Goal: Check status: Check status

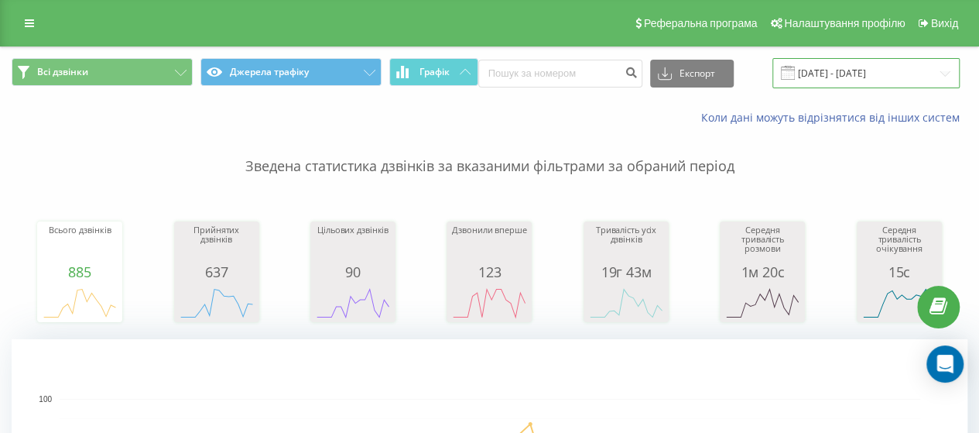
click at [928, 69] on input "[DATE] - [DATE]" at bounding box center [865, 73] width 187 height 30
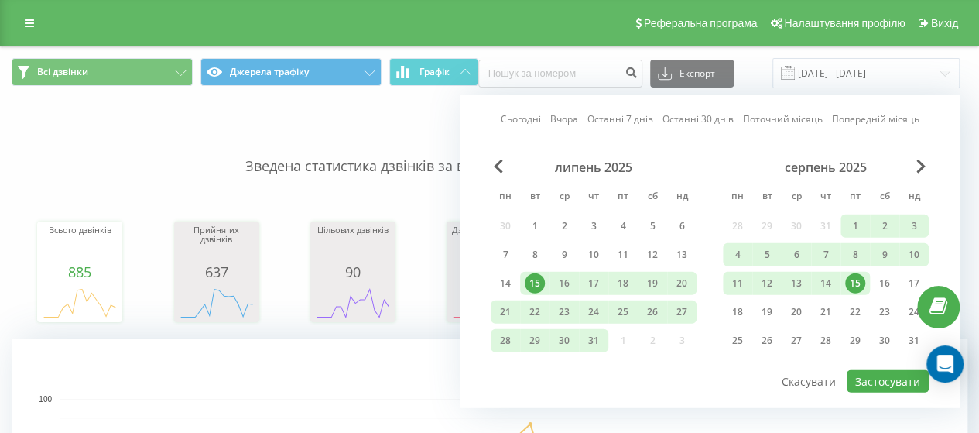
drag, startPoint x: 853, startPoint y: 278, endPoint x: 907, endPoint y: 180, distance: 111.5
click at [907, 181] on div "серпень 2025 пн вт ср чт пт сб нд 28 29 30 31 1 2 3 4 5 6 7 8 9 10 11 12 13 14 …" at bounding box center [826, 258] width 206 height 198
click at [803, 312] on div "20" at bounding box center [796, 312] width 20 height 20
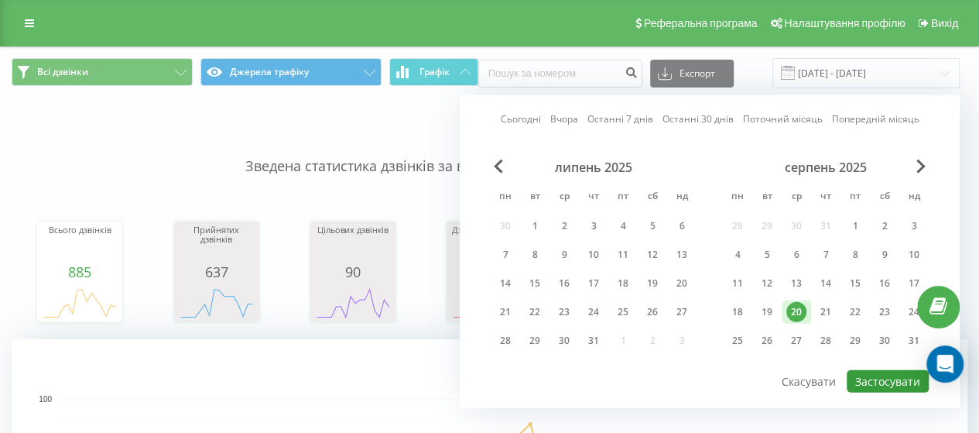
click at [867, 370] on button "Застосувати" at bounding box center [887, 381] width 82 height 22
type input "[DATE] - [DATE]"
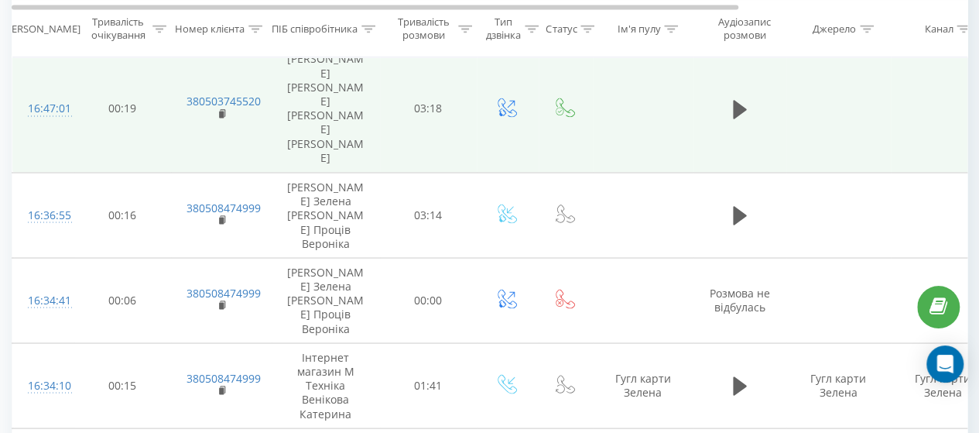
scroll to position [1315, 0]
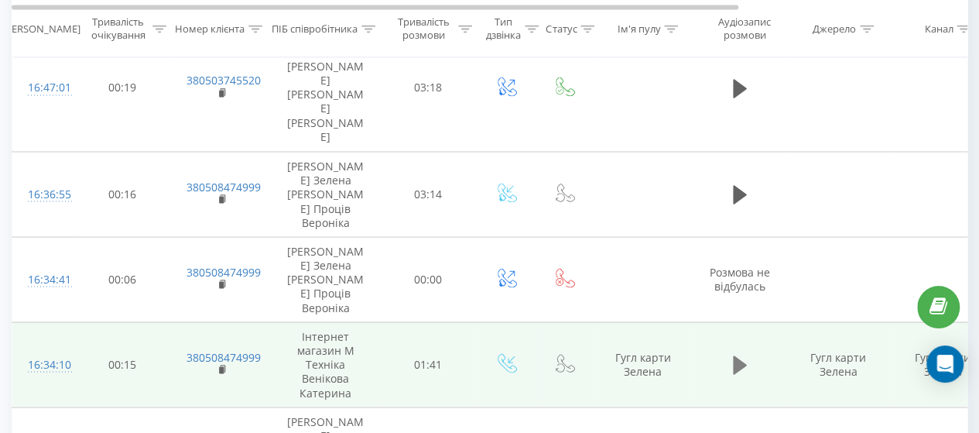
click at [745, 354] on icon at bounding box center [740, 365] width 14 height 22
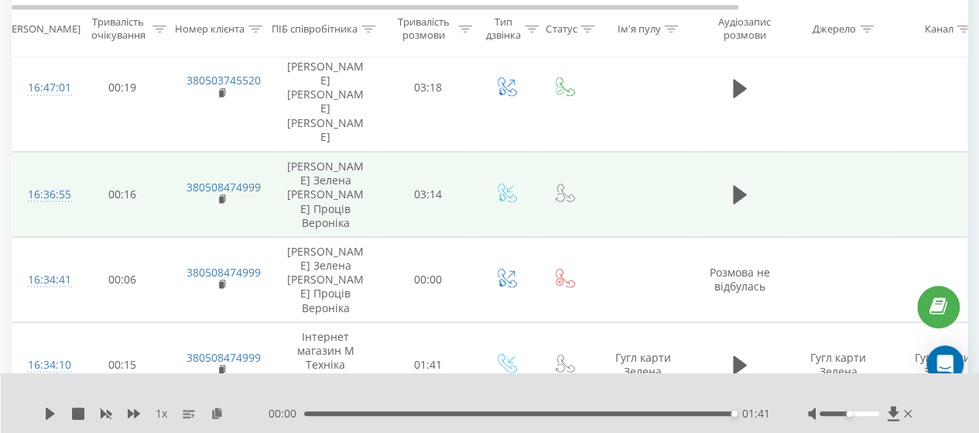
click at [724, 151] on td at bounding box center [739, 193] width 93 height 85
click at [733, 185] on icon at bounding box center [740, 194] width 14 height 19
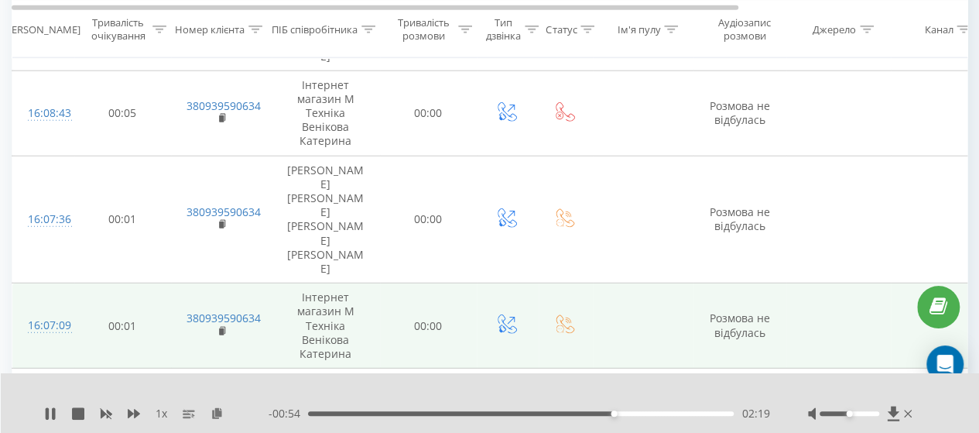
scroll to position [2012, 0]
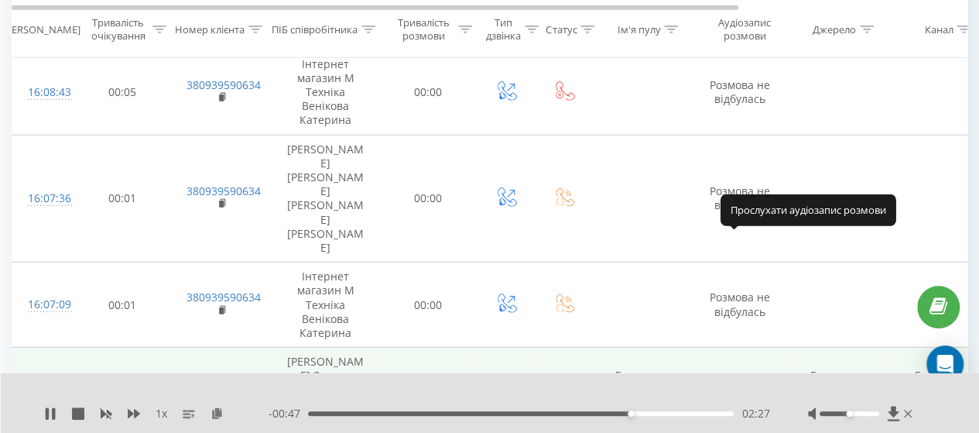
click at [737, 381] on icon at bounding box center [740, 390] width 14 height 19
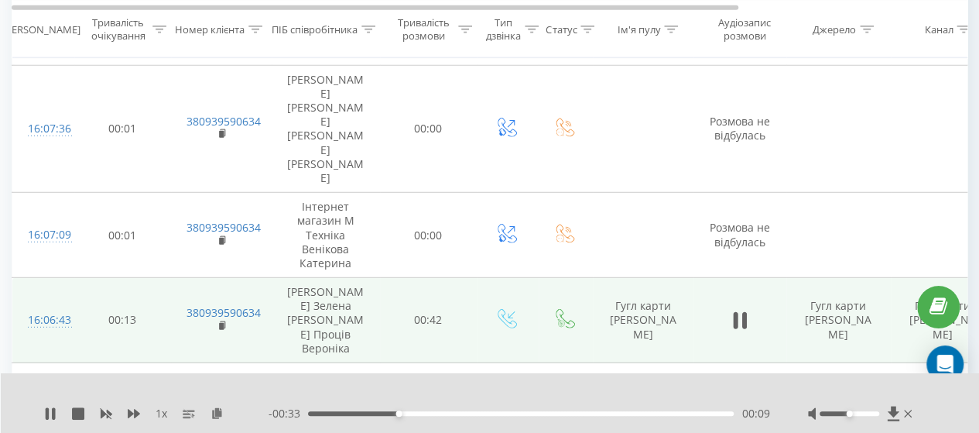
scroll to position [2166, 0]
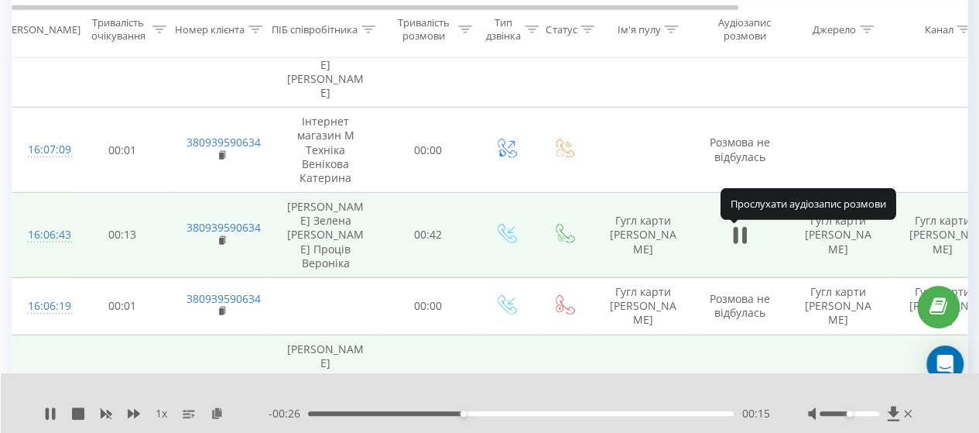
click at [739, 389] on icon at bounding box center [740, 398] width 14 height 19
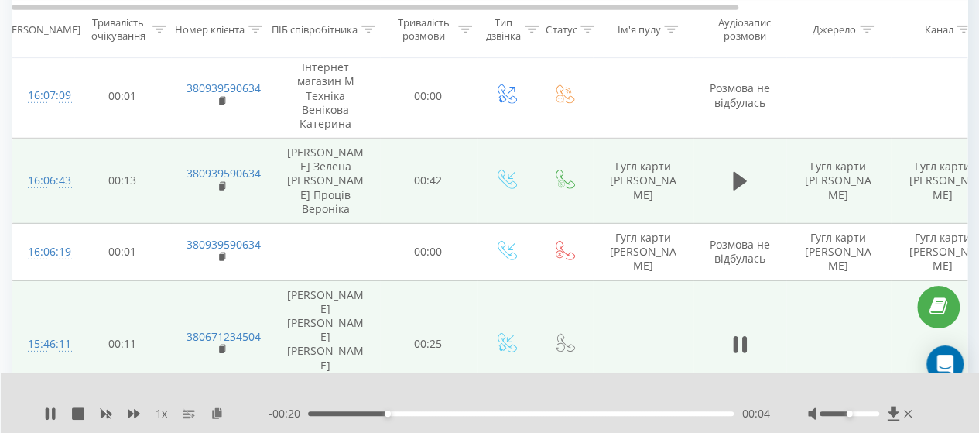
scroll to position [2244, 0]
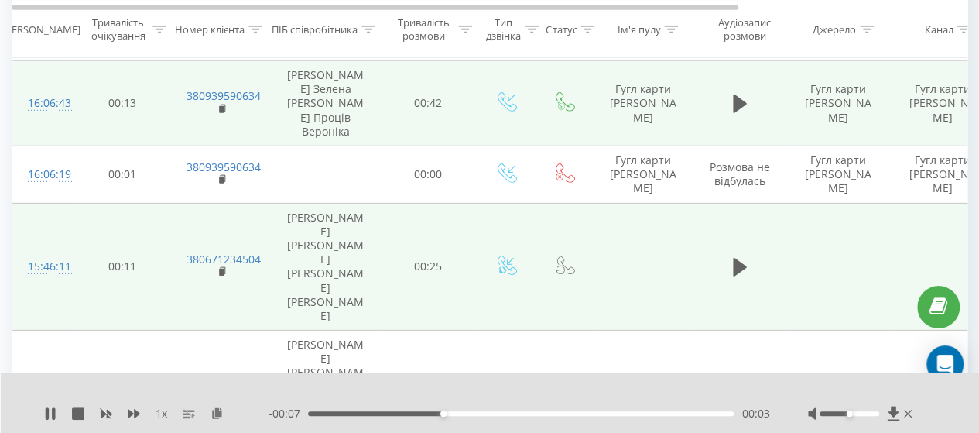
scroll to position [2321, 0]
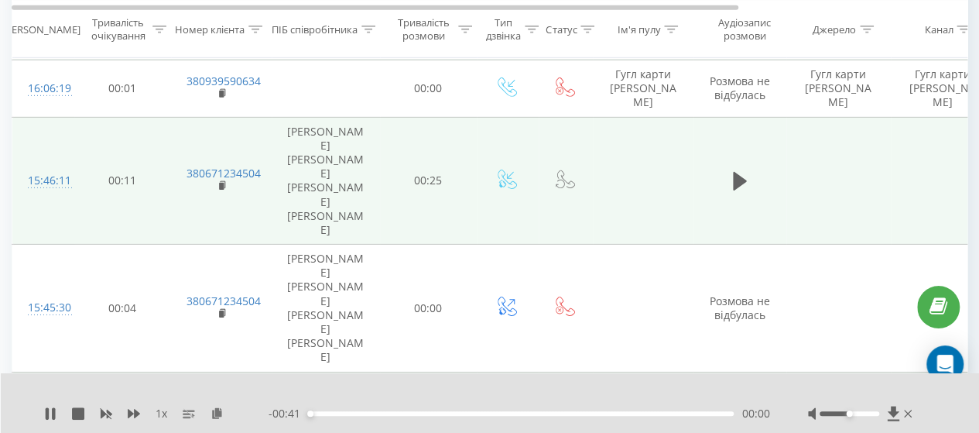
scroll to position [2399, 0]
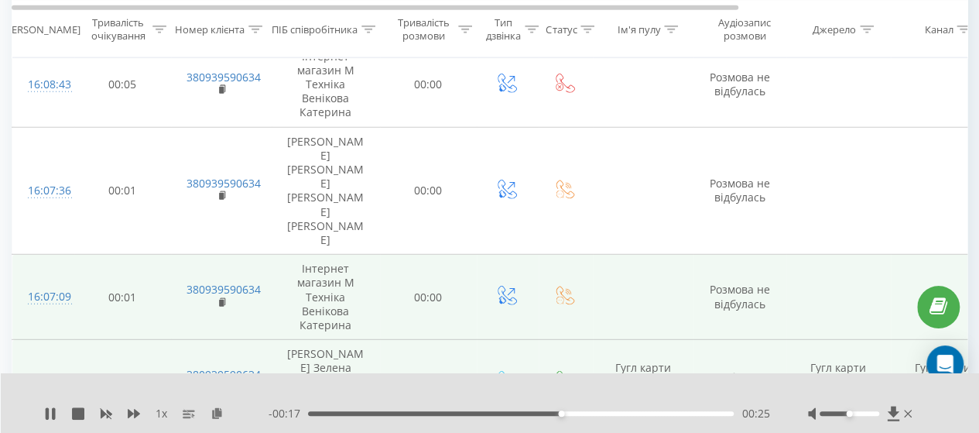
scroll to position [2043, 0]
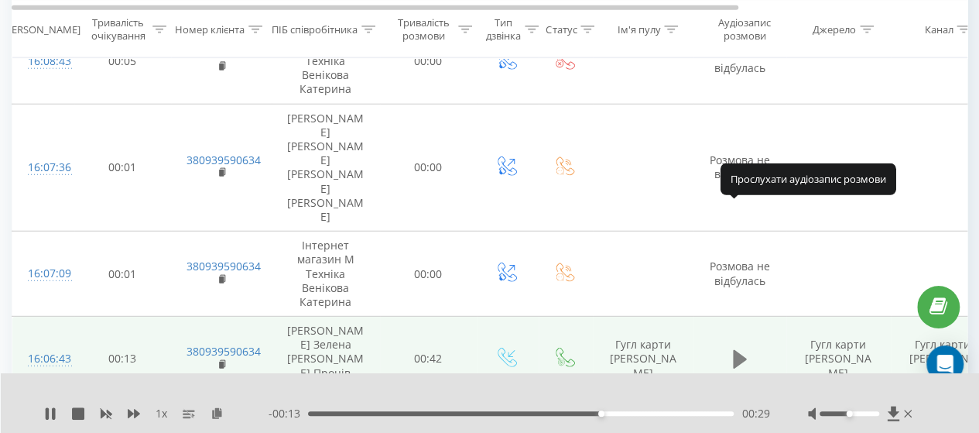
click at [733, 350] on icon at bounding box center [740, 359] width 14 height 19
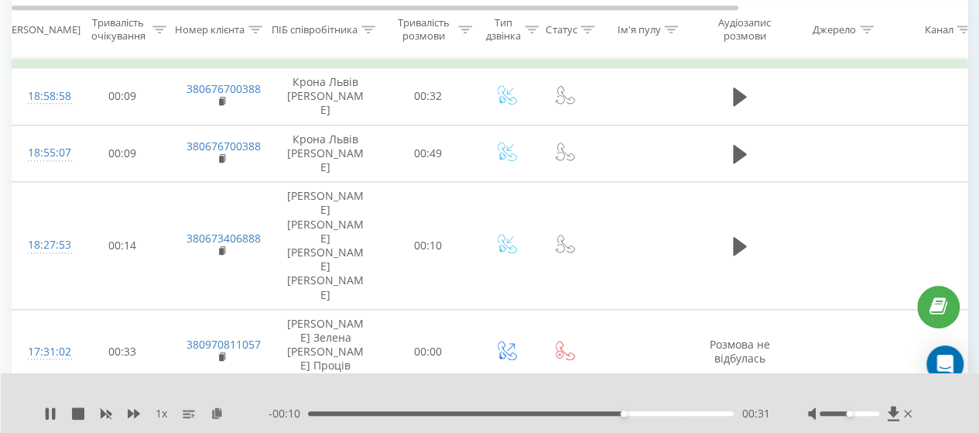
scroll to position [650, 0]
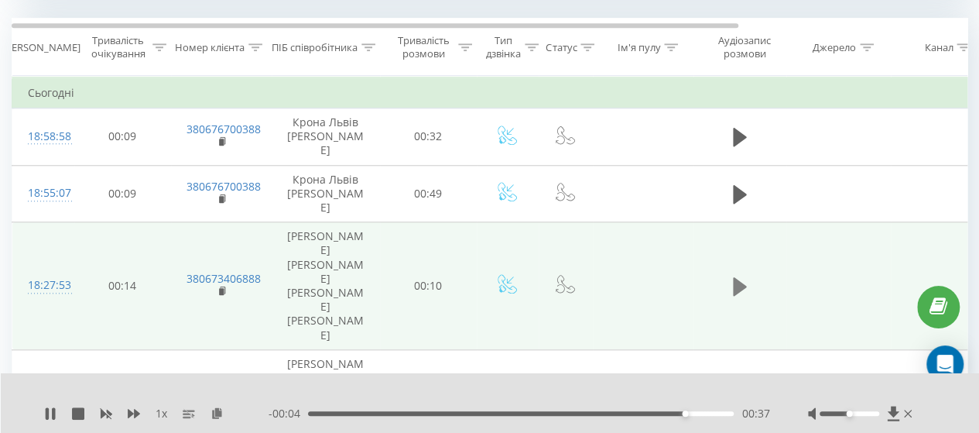
click at [741, 275] on icon at bounding box center [740, 286] width 14 height 22
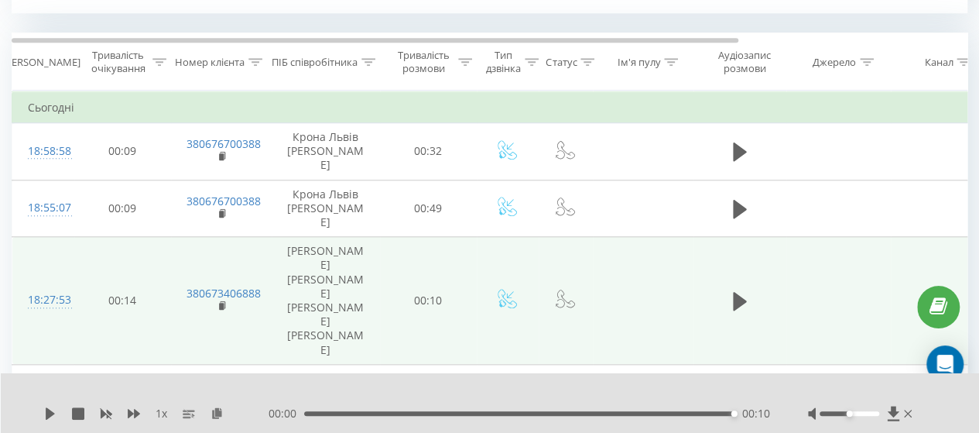
scroll to position [495, 0]
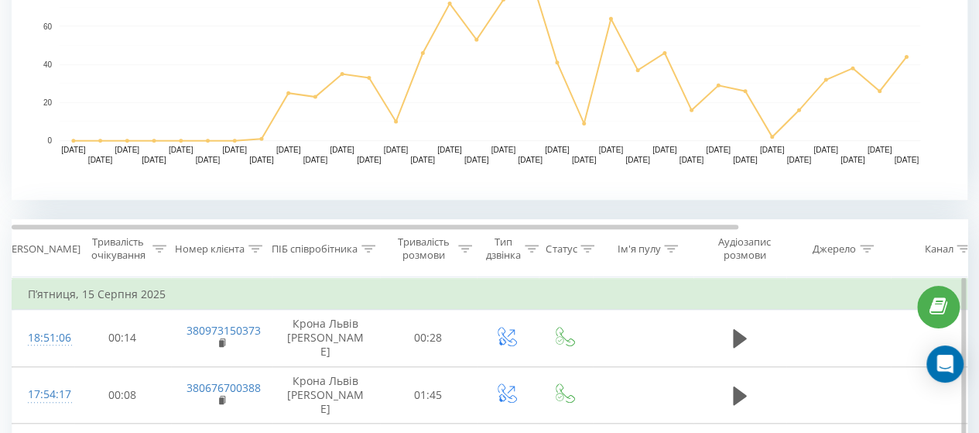
scroll to position [414, 0]
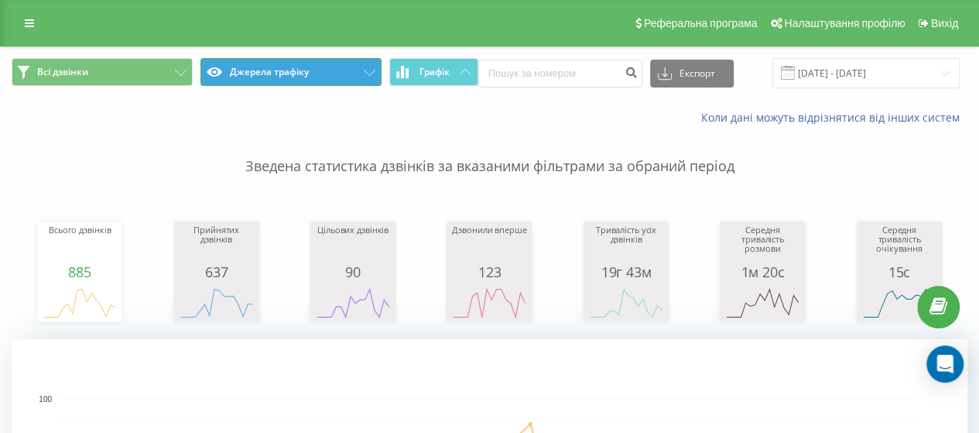
click at [324, 70] on button "Джерела трафіку" at bounding box center [290, 72] width 181 height 28
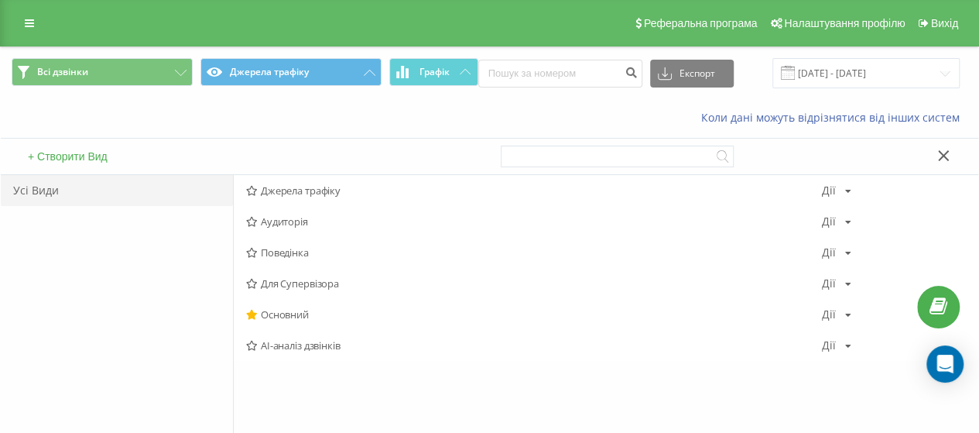
click at [938, 152] on icon at bounding box center [944, 155] width 12 height 11
